Goal: Information Seeking & Learning: Learn about a topic

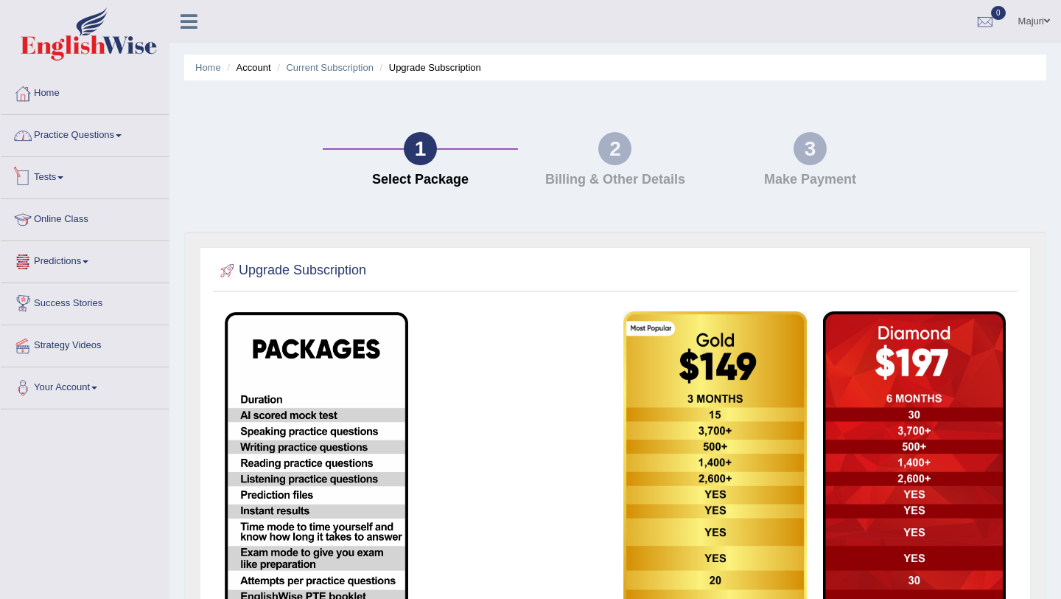
click at [61, 183] on link "Tests" at bounding box center [85, 175] width 168 height 37
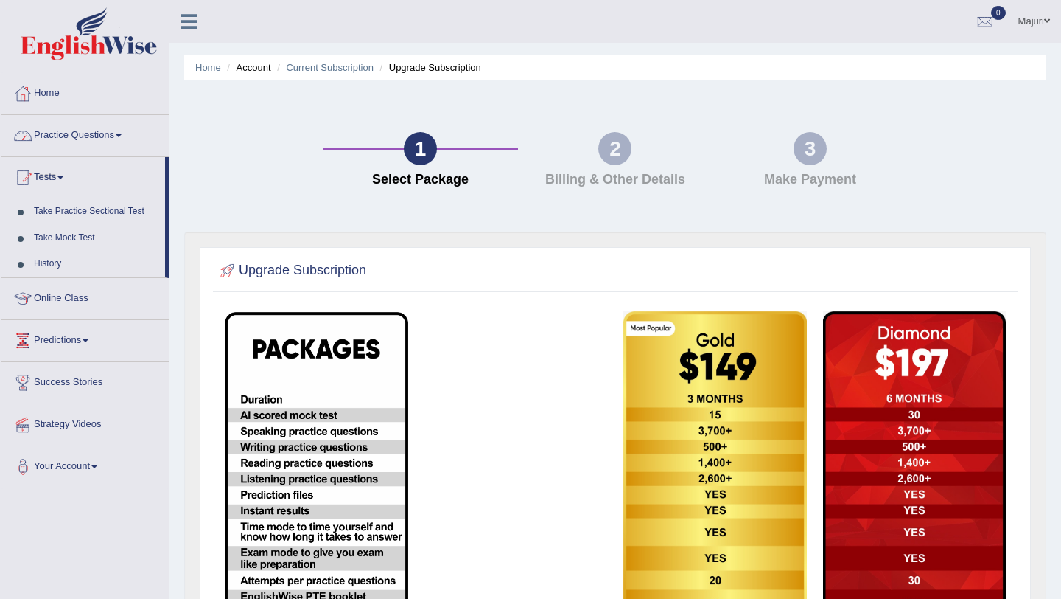
click at [56, 129] on link "Practice Questions" at bounding box center [85, 133] width 168 height 37
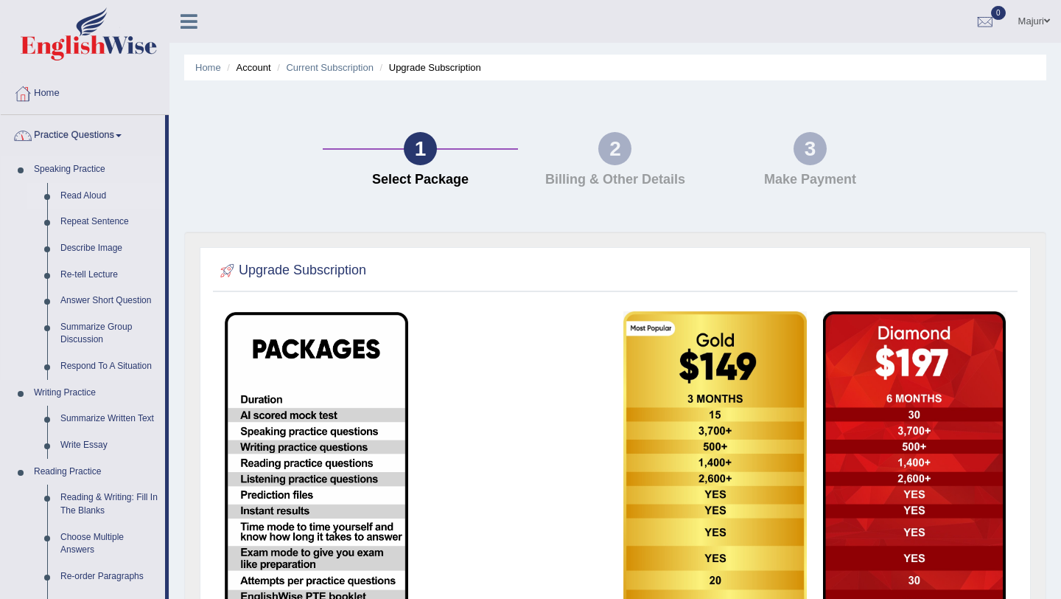
click at [73, 198] on link "Read Aloud" at bounding box center [109, 196] width 111 height 27
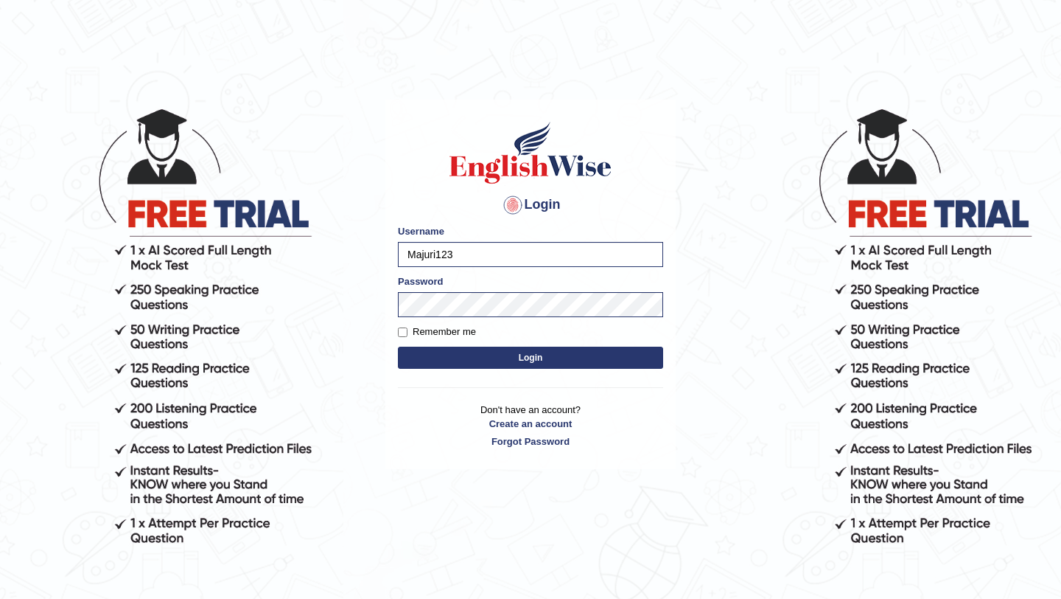
click at [507, 362] on button "Login" at bounding box center [530, 357] width 265 height 22
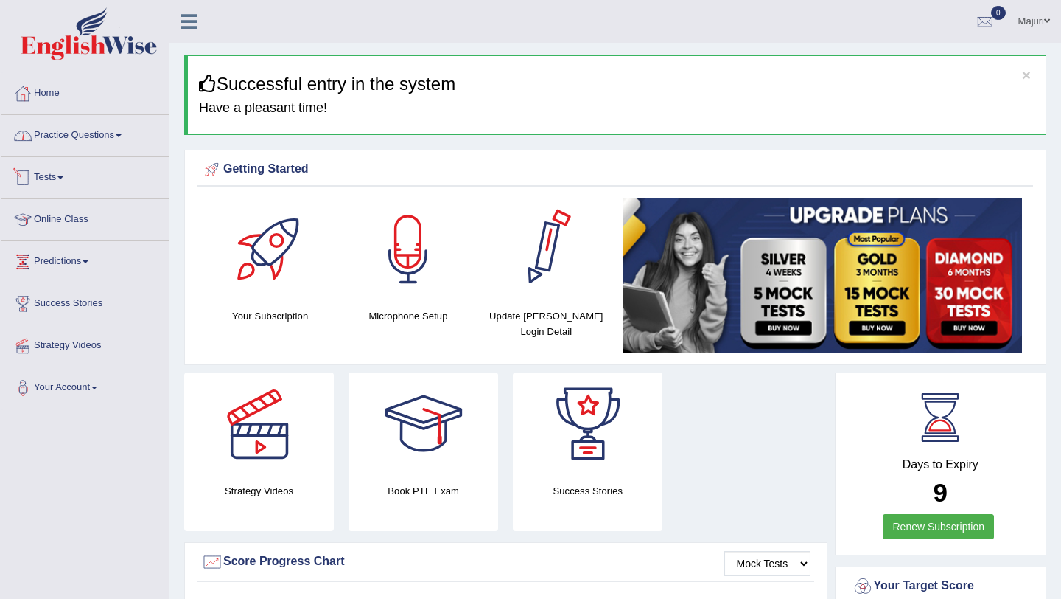
click at [90, 135] on link "Practice Questions" at bounding box center [85, 133] width 168 height 37
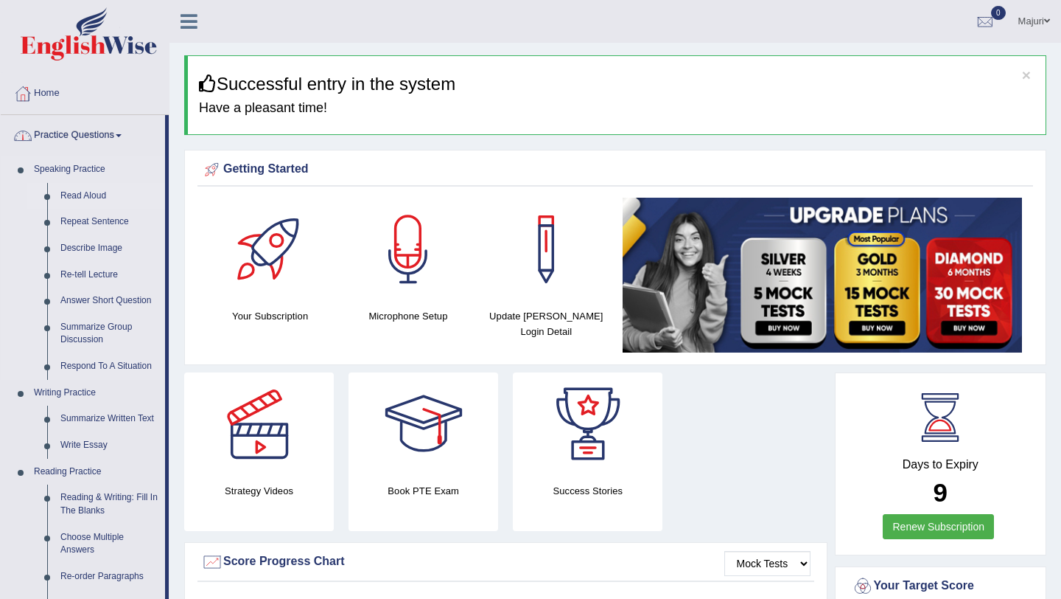
click at [85, 200] on link "Read Aloud" at bounding box center [109, 196] width 111 height 27
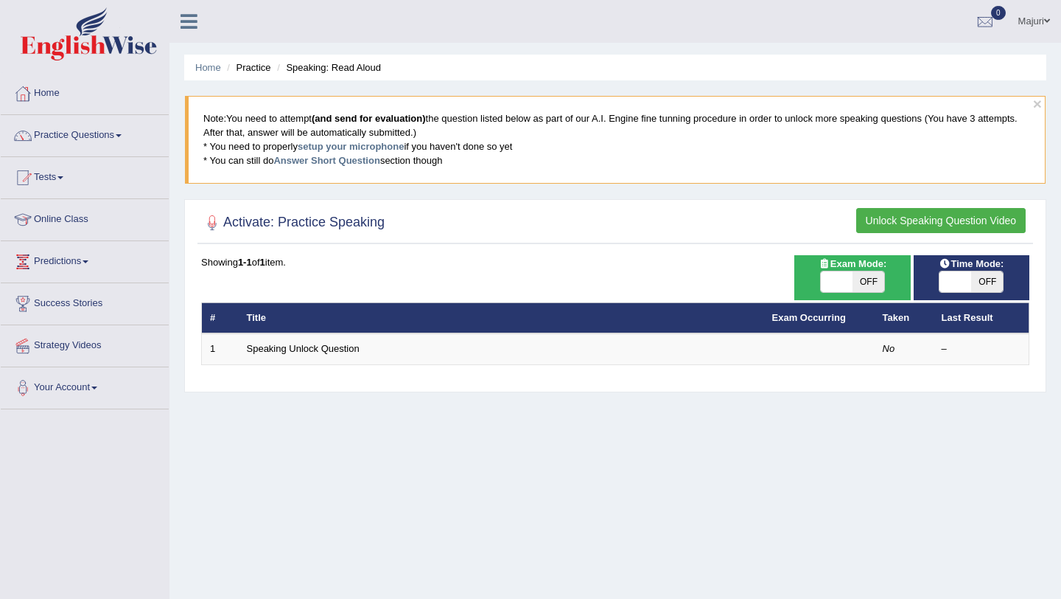
click at [898, 226] on button "Unlock Speaking Question Video" at bounding box center [942, 220] width 170 height 25
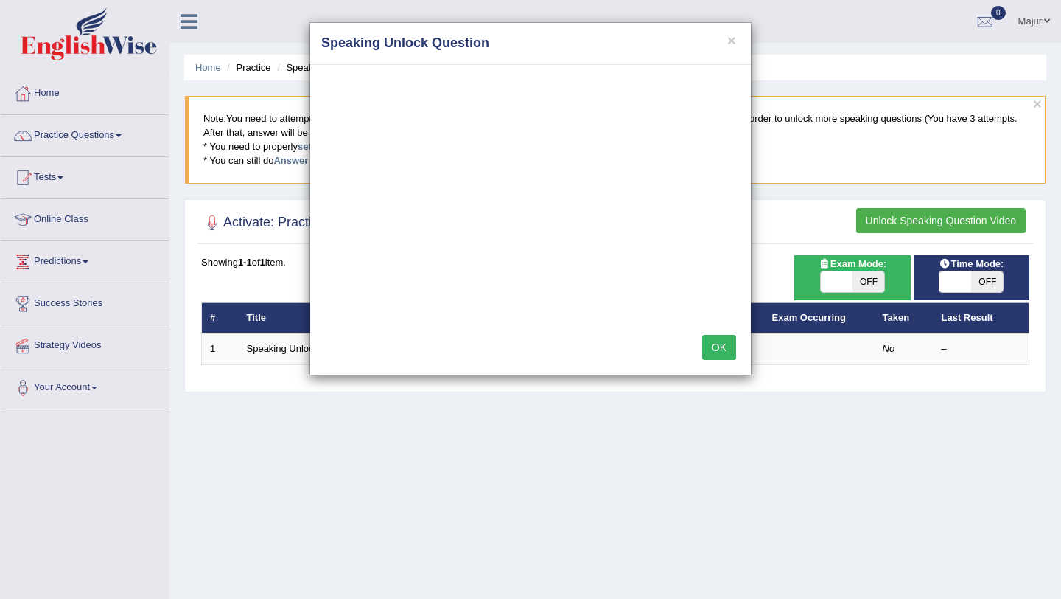
click at [728, 355] on button "OK" at bounding box center [719, 347] width 34 height 25
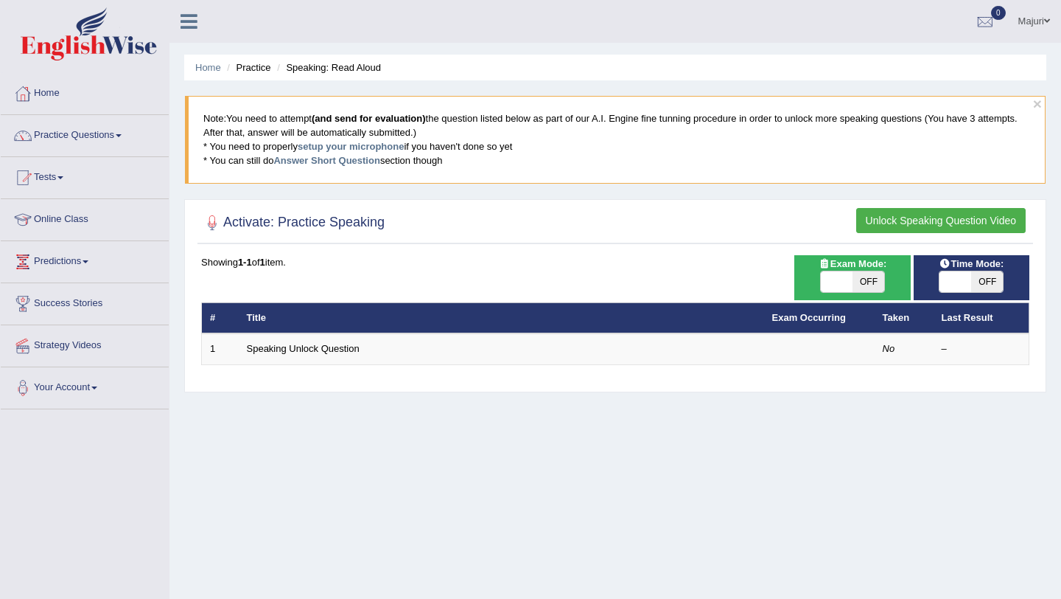
click at [407, 130] on blockquote "Note: You need to attempt (and send for evaluation) the question listed below a…" at bounding box center [615, 139] width 861 height 87
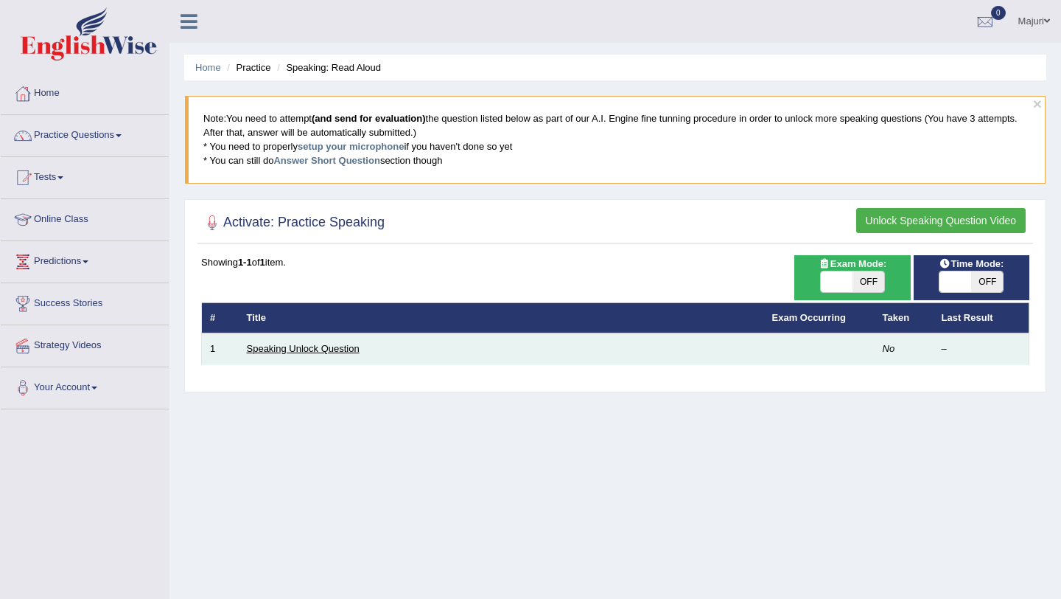
click at [316, 349] on link "Speaking Unlock Question" at bounding box center [303, 348] width 113 height 11
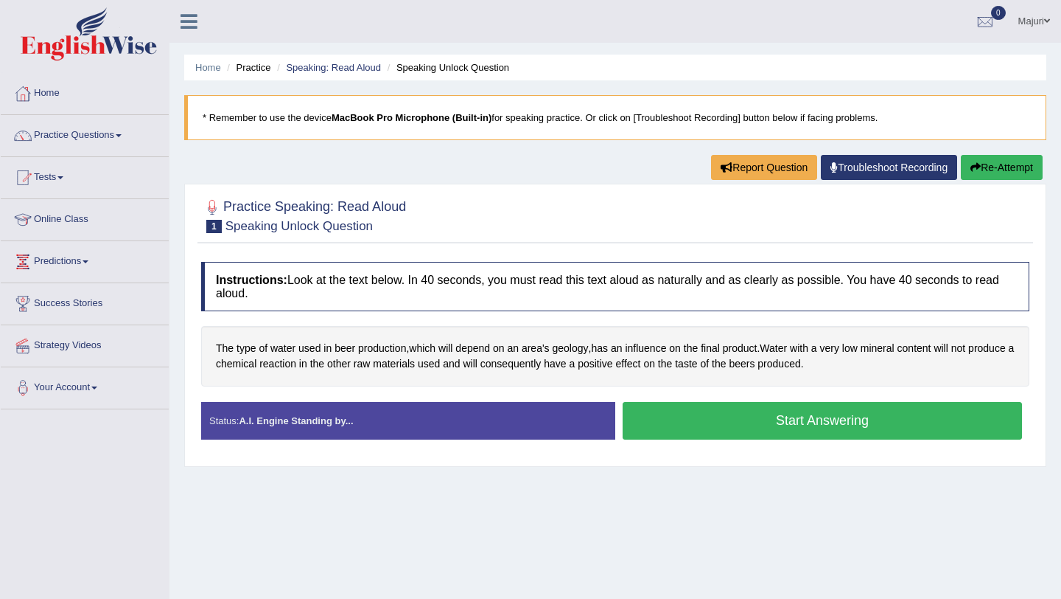
click at [783, 423] on button "Start Answering" at bounding box center [823, 421] width 400 height 38
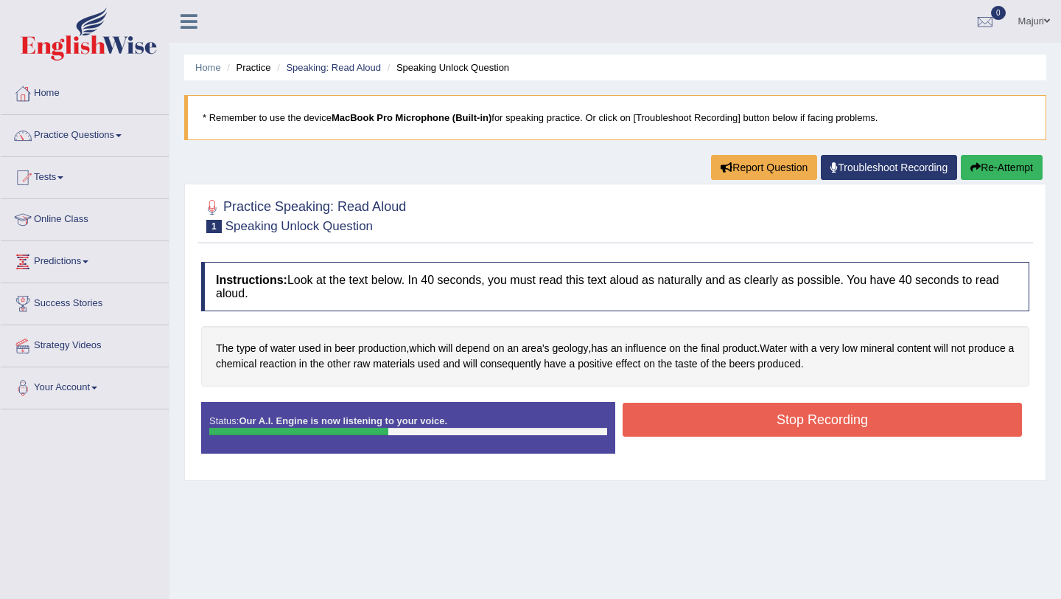
click at [783, 423] on button "Stop Recording" at bounding box center [823, 419] width 400 height 34
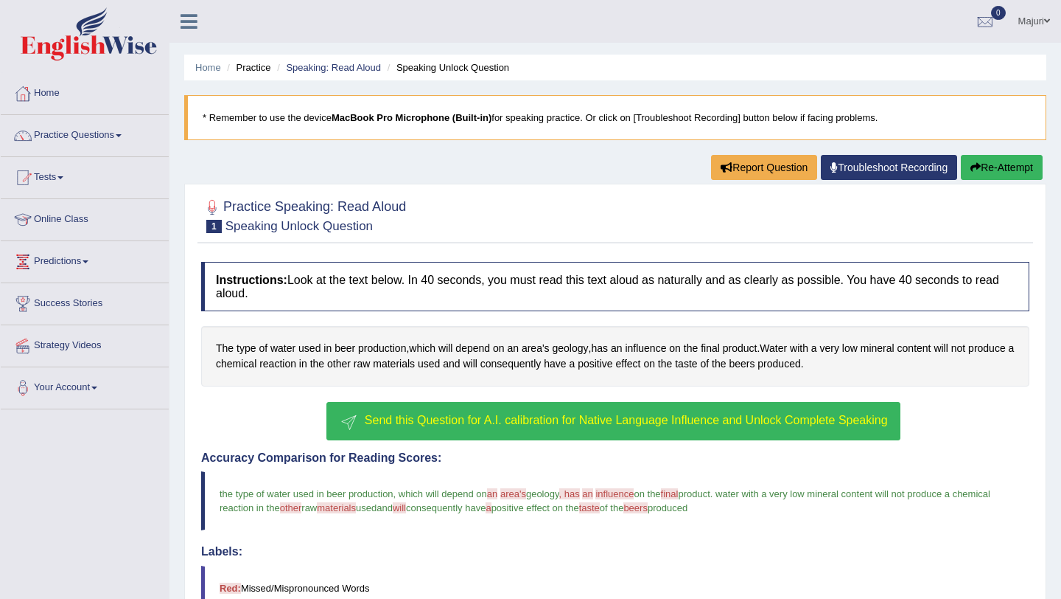
click at [1008, 164] on button "Re-Attempt" at bounding box center [1002, 167] width 82 height 25
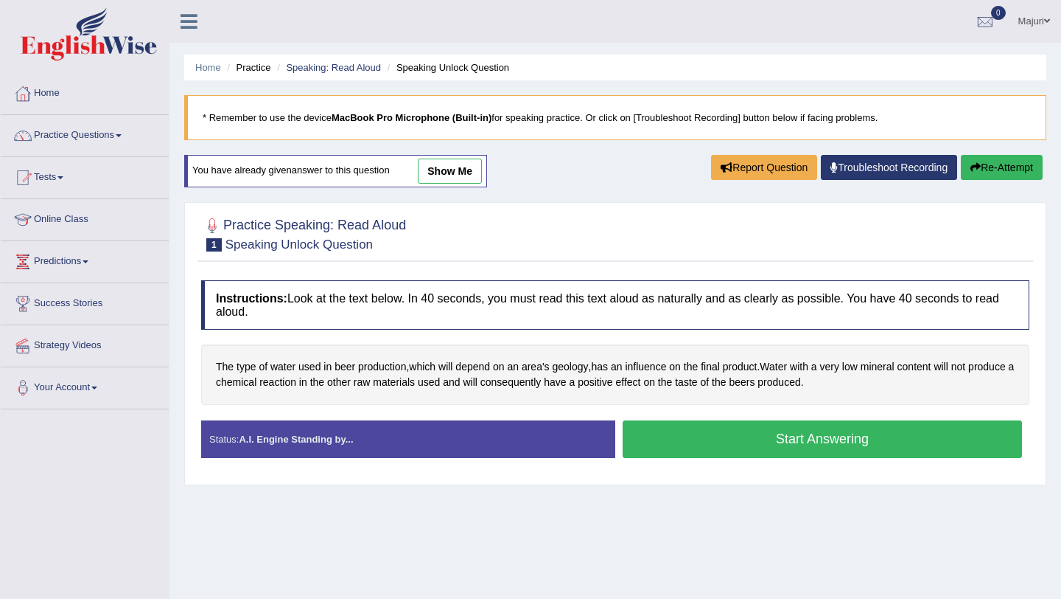
click at [747, 447] on button "Start Answering" at bounding box center [823, 439] width 400 height 38
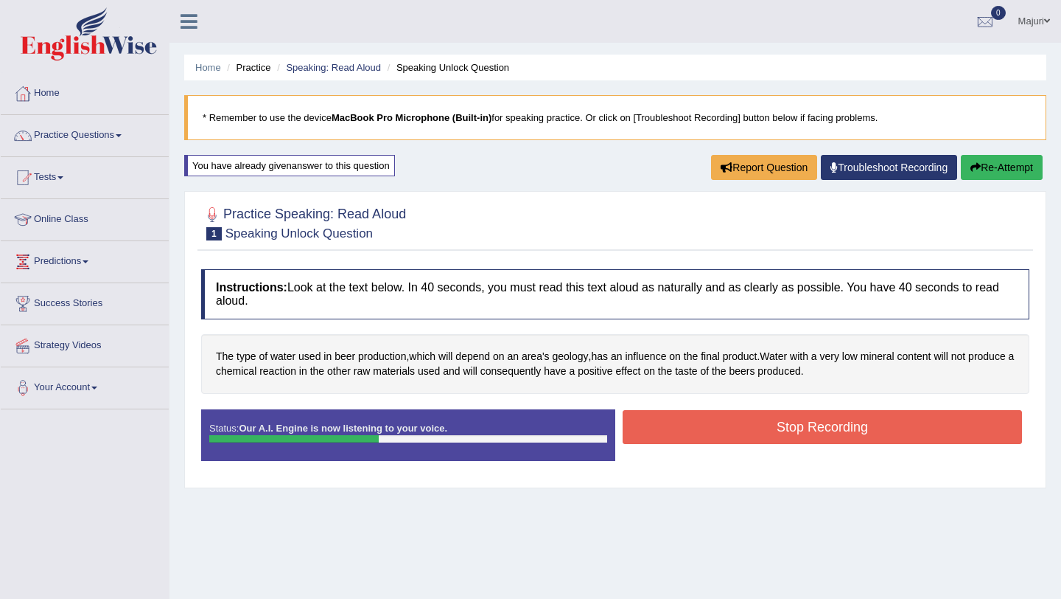
click at [747, 447] on div "Status: Our A.I. Engine is now listening to your voice. Start Answering Stop Re…" at bounding box center [615, 442] width 829 height 66
click at [749, 434] on button "Stop Recording" at bounding box center [823, 427] width 400 height 34
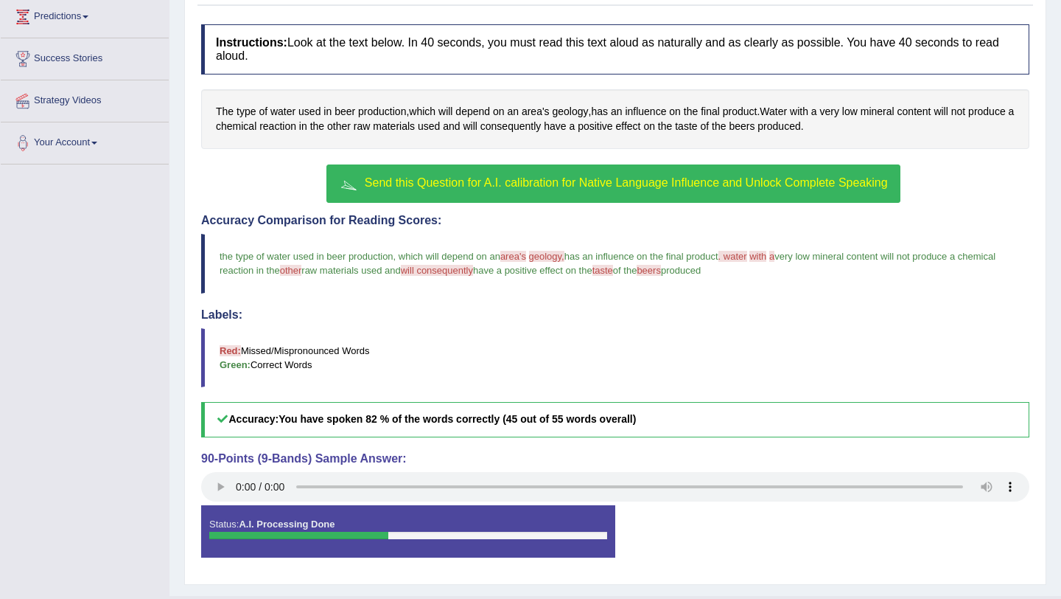
scroll to position [279, 0]
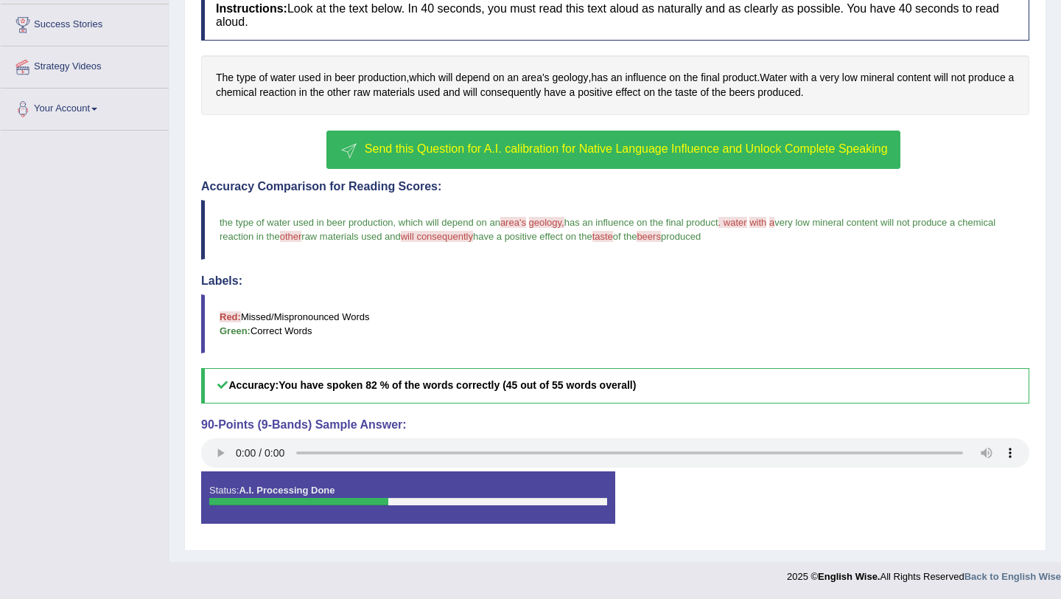
click at [534, 152] on span "Send this Question for A.I. calibration for Native Language Influence and Unloc…" at bounding box center [626, 148] width 523 height 13
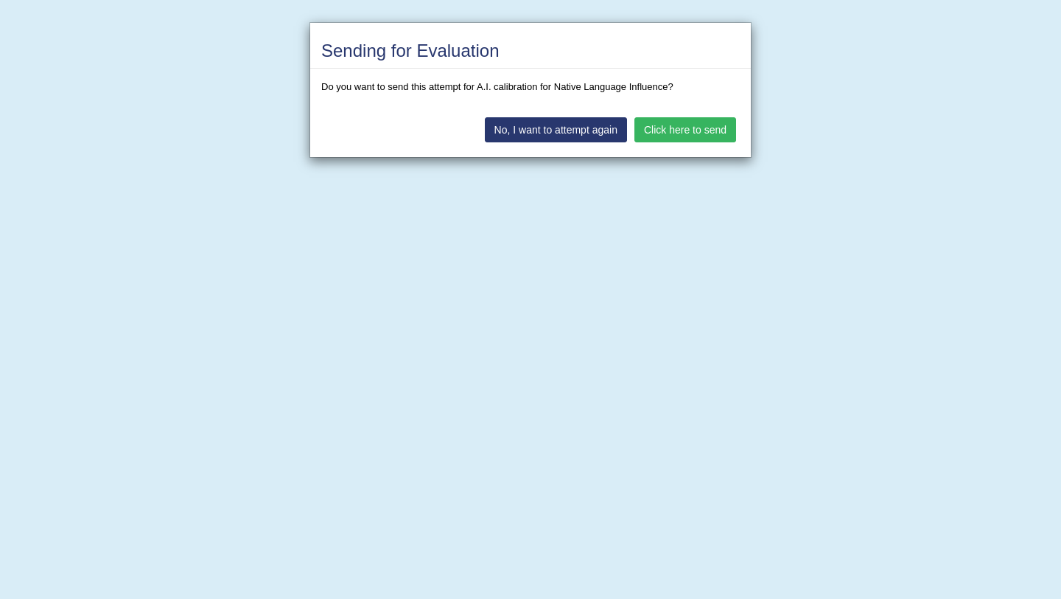
click at [698, 131] on button "Click here to send" at bounding box center [686, 129] width 102 height 25
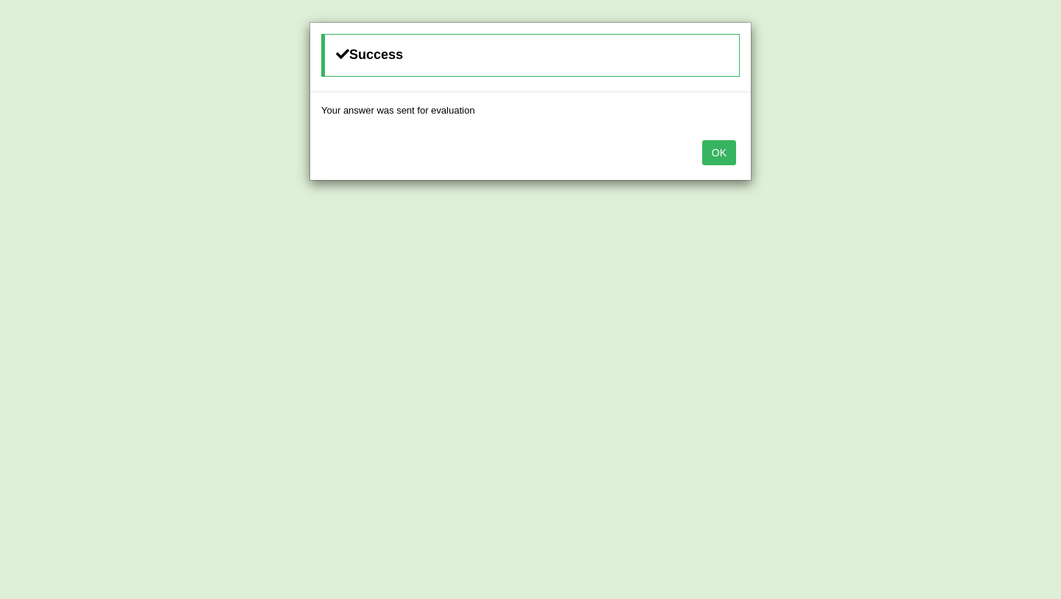
click at [714, 148] on button "OK" at bounding box center [719, 152] width 34 height 25
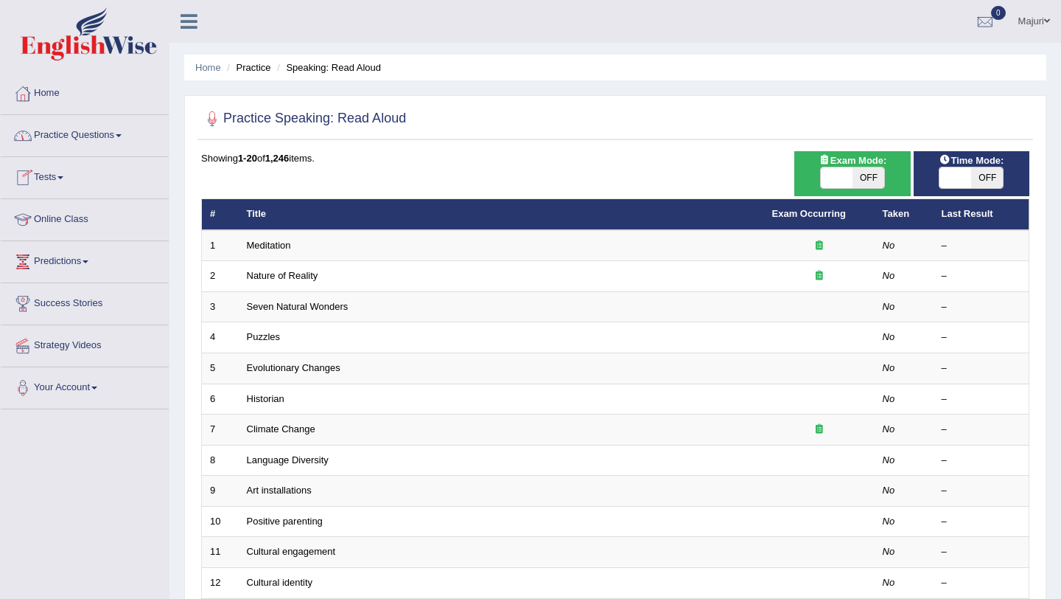
click at [46, 183] on link "Tests" at bounding box center [85, 175] width 168 height 37
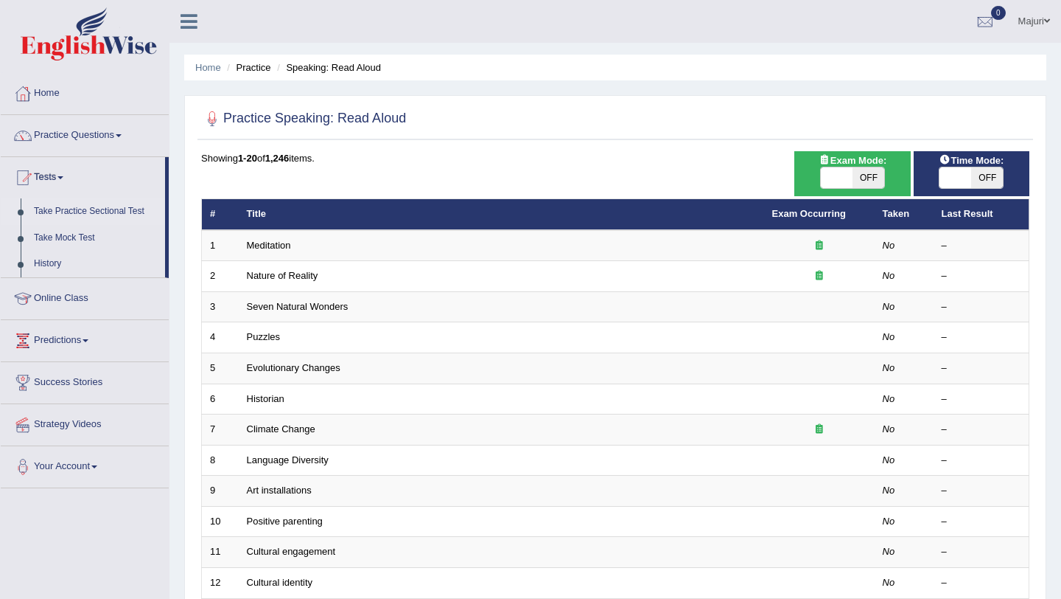
click at [55, 212] on link "Take Practice Sectional Test" at bounding box center [96, 211] width 138 height 27
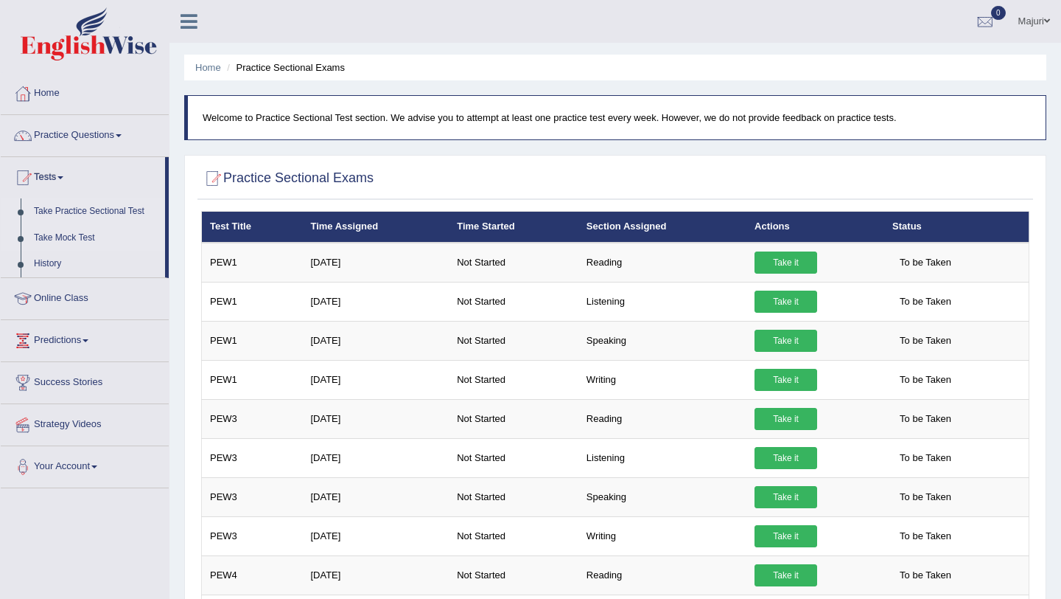
click at [49, 237] on link "Take Mock Test" at bounding box center [96, 238] width 138 height 27
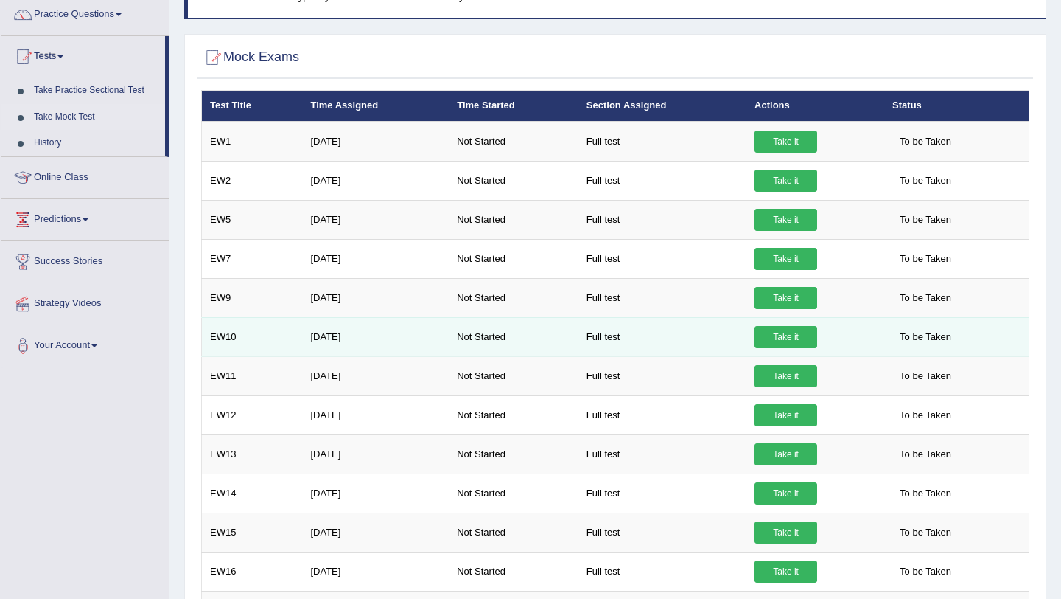
scroll to position [83, 0]
